Goal: Browse casually

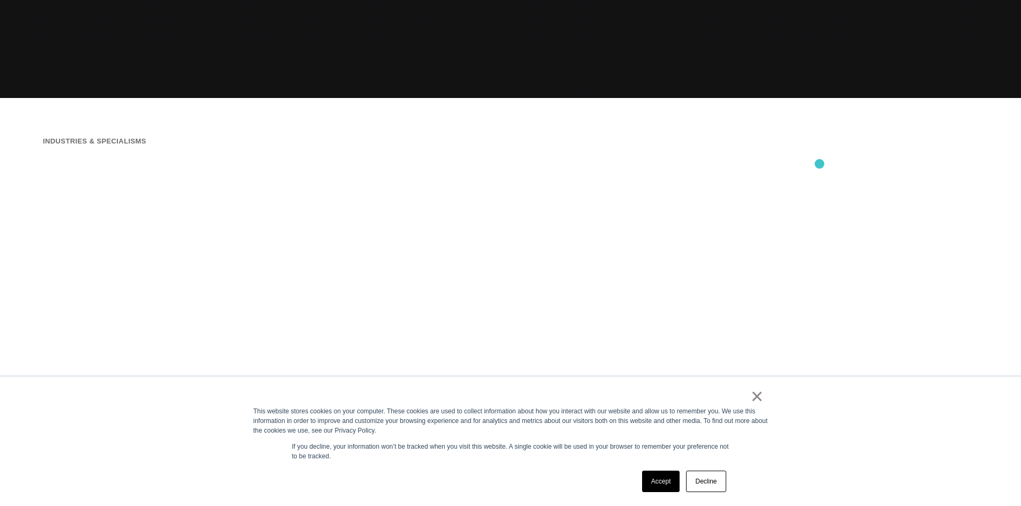
scroll to position [429, 0]
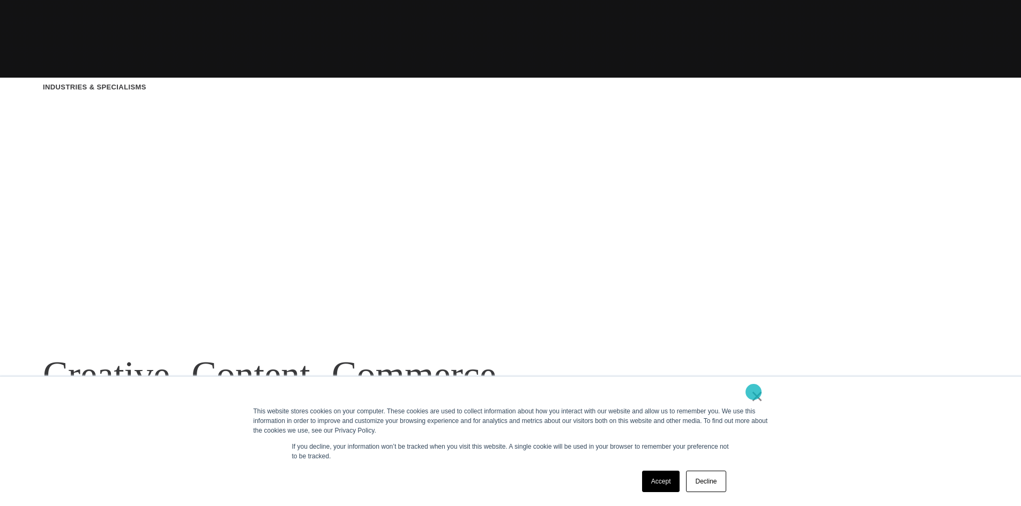
click at [754, 392] on link "×" at bounding box center [757, 397] width 13 height 10
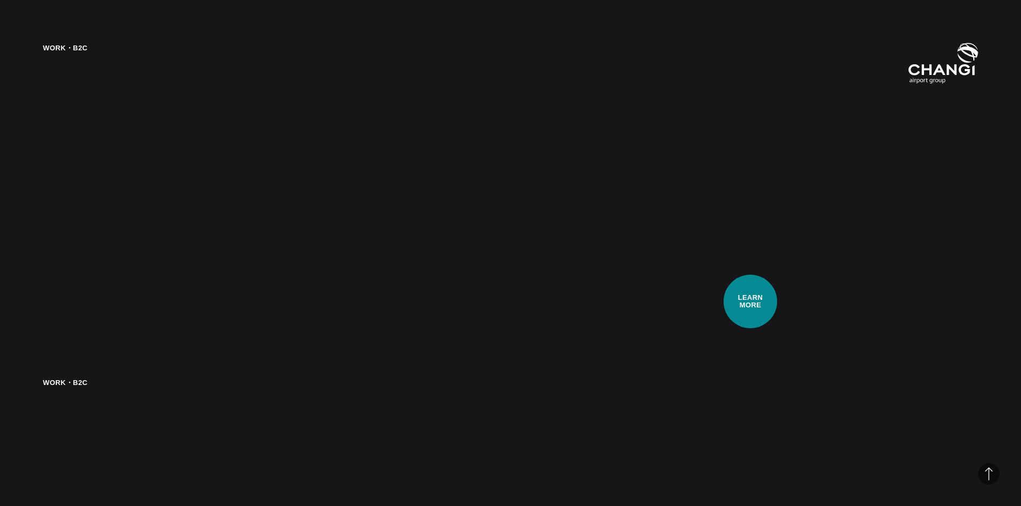
scroll to position [2412, 0]
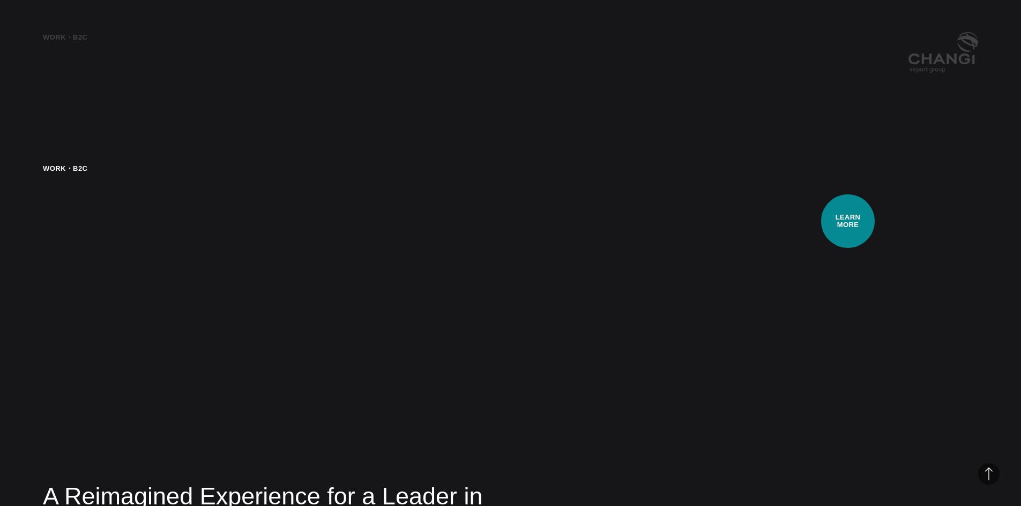
click at [848, 221] on video at bounding box center [777, 373] width 402 height 421
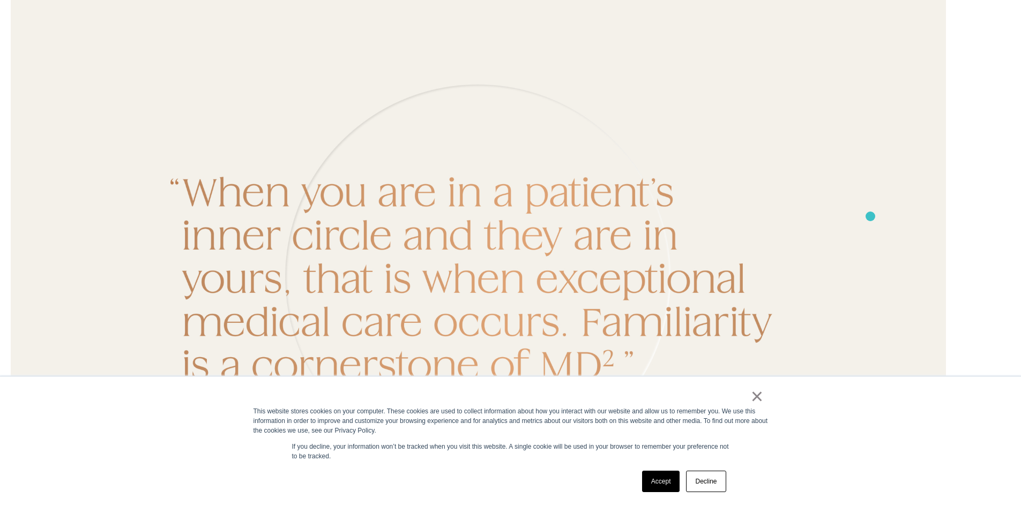
scroll to position [7666, 0]
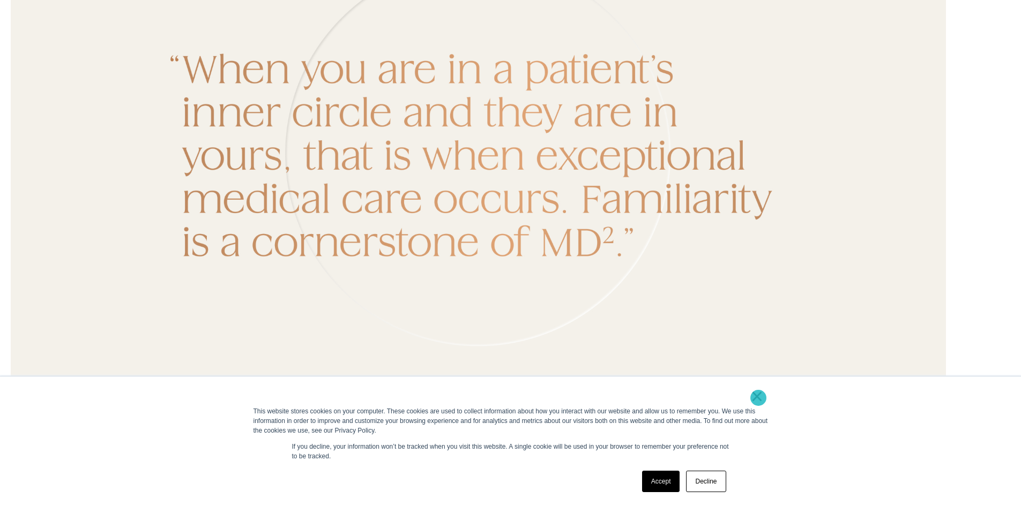
click at [758, 398] on link "×" at bounding box center [757, 397] width 13 height 10
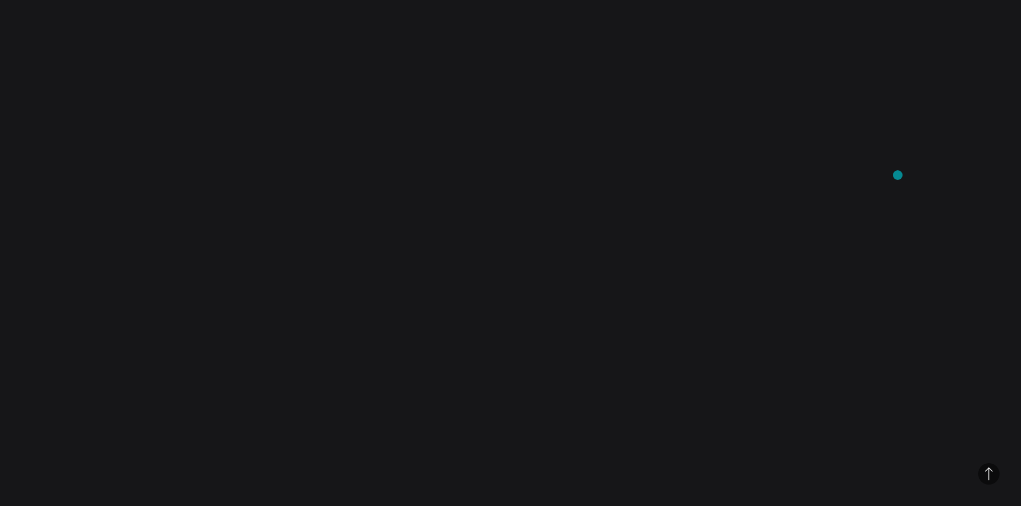
scroll to position [12562, 0]
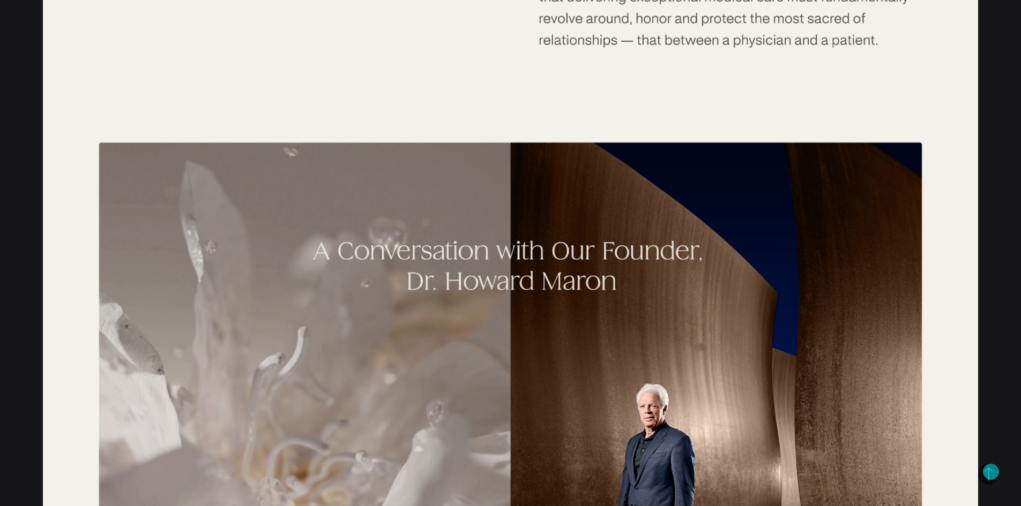
click at [991, 472] on span "Back to Top" at bounding box center [988, 474] width 21 height 21
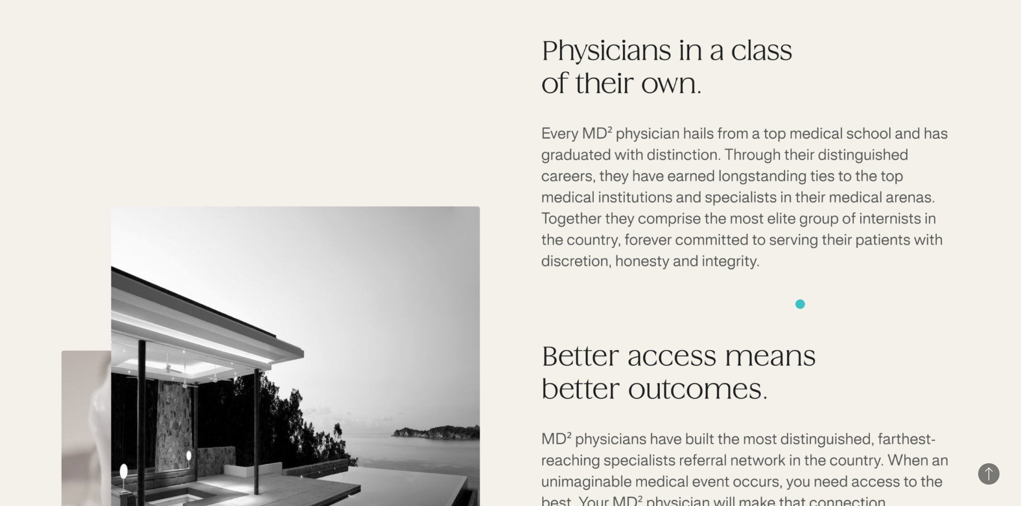
scroll to position [9223, 0]
